Goal: Task Accomplishment & Management: Use online tool/utility

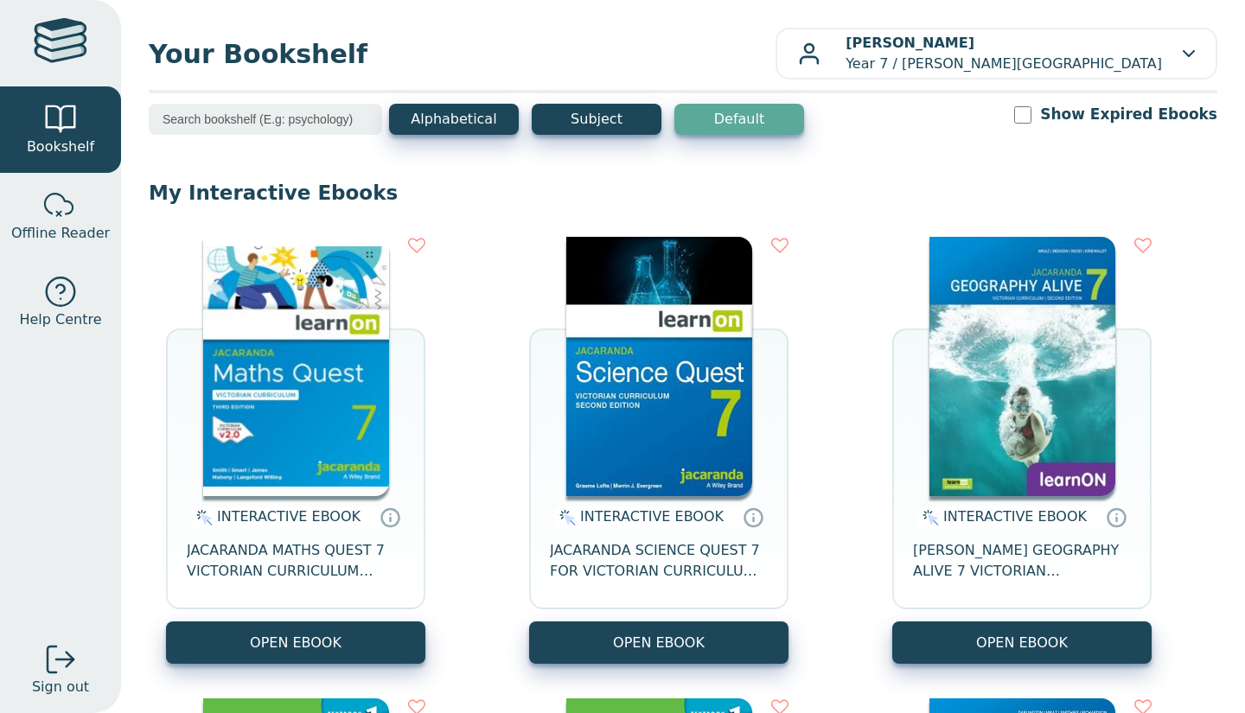
click at [580, 503] on div "INTERACTIVE EBOOK JACARANDA SCIENCE QUEST 7 FOR VICTORIAN CURRICULUM LEARNON 2E…" at bounding box center [658, 558] width 259 height 125
click at [672, 645] on button "OPEN EBOOK" at bounding box center [658, 643] width 259 height 42
